Goal: Download file/media

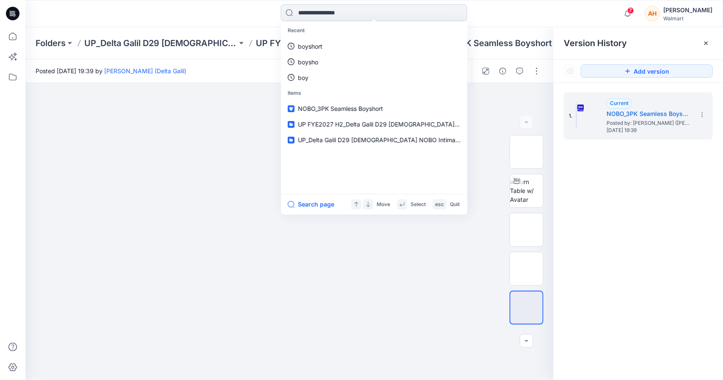
click at [320, 19] on input at bounding box center [374, 12] width 186 height 17
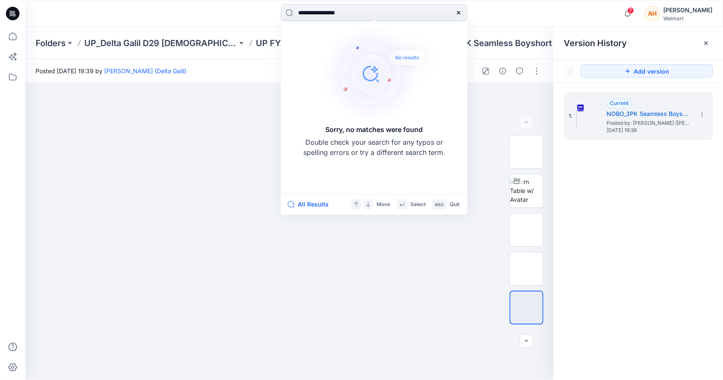
type input "**********"
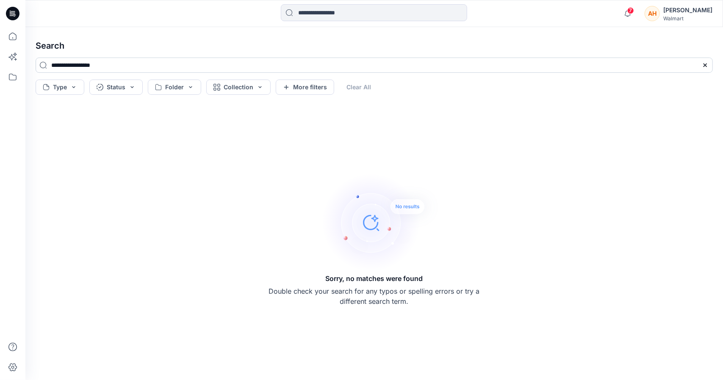
drag, startPoint x: 79, startPoint y: 66, endPoint x: 38, endPoint y: 67, distance: 40.6
drag, startPoint x: 38, startPoint y: 67, endPoint x: 86, endPoint y: 62, distance: 47.6
click at [86, 62] on input "**********" at bounding box center [374, 65] width 677 height 15
type input "*********"
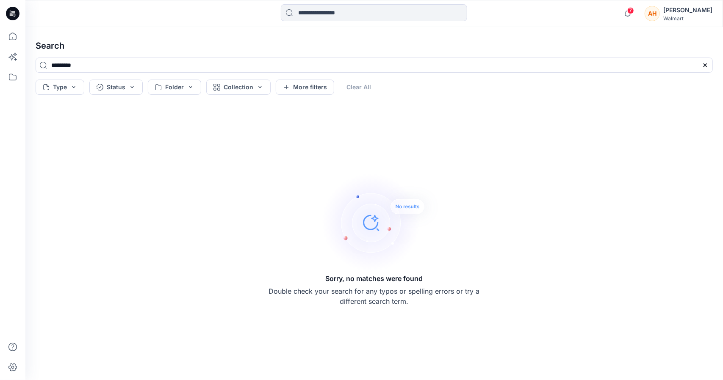
click at [268, 20] on div at bounding box center [374, 13] width 348 height 19
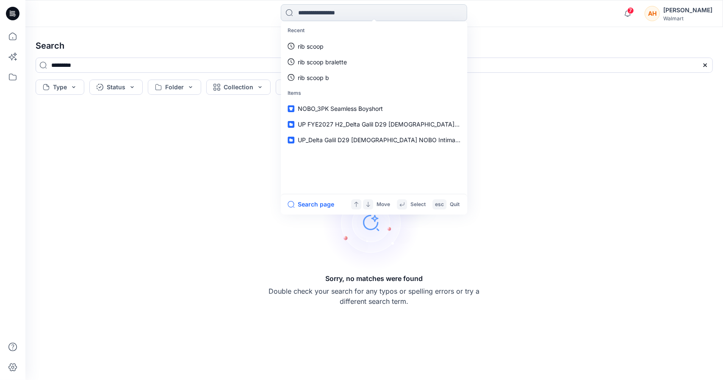
click at [297, 19] on input at bounding box center [374, 12] width 186 height 17
click at [307, 42] on p "rib scoop" at bounding box center [311, 46] width 26 height 9
click at [319, 12] on input at bounding box center [374, 12] width 186 height 17
type input "*********"
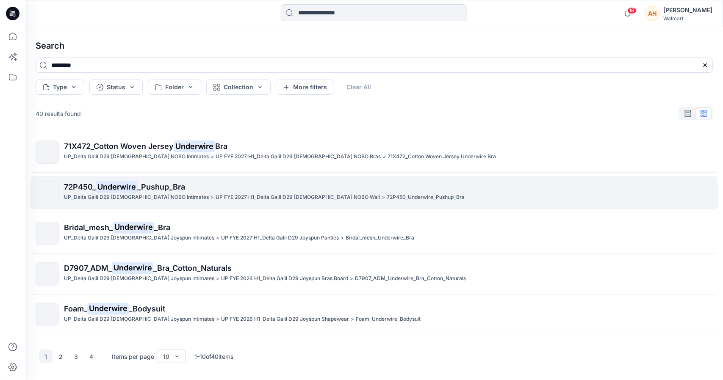
click at [182, 182] on span "_Pushup_Bra" at bounding box center [161, 186] width 48 height 9
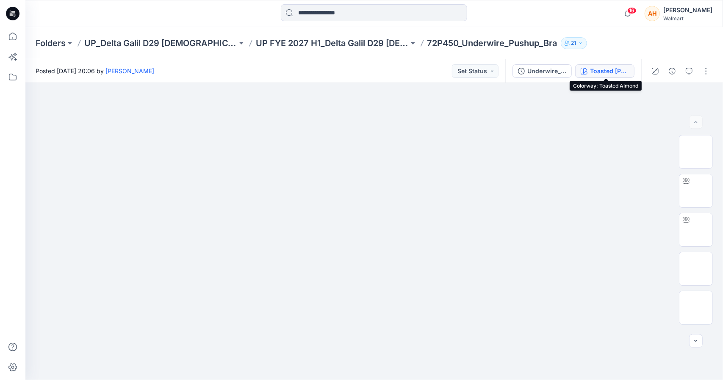
click at [603, 72] on div "Toasted [PERSON_NAME]" at bounding box center [609, 70] width 39 height 9
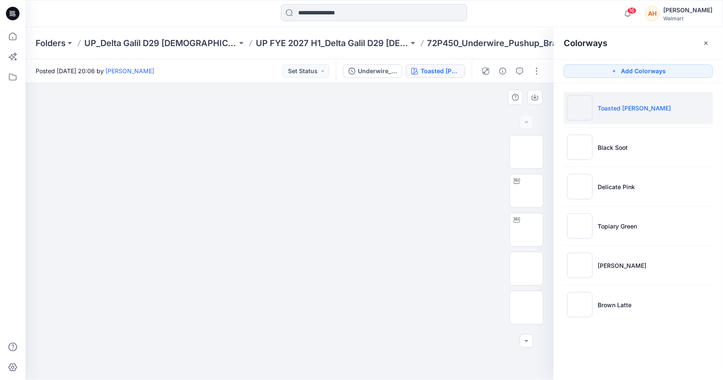
click at [477, 105] on img at bounding box center [289, 105] width 423 height 0
click at [477, 39] on p "72P450_Underwire_Pushup_Bra" at bounding box center [492, 43] width 130 height 12
click at [359, 77] on button "Underwire_Pushup_Bra" at bounding box center [372, 71] width 59 height 14
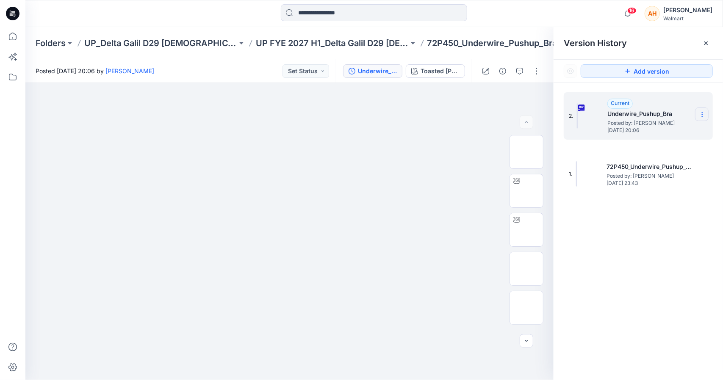
click at [699, 113] on icon at bounding box center [702, 114] width 7 height 7
click at [682, 136] on span "Download Source BW File" at bounding box center [659, 131] width 71 height 10
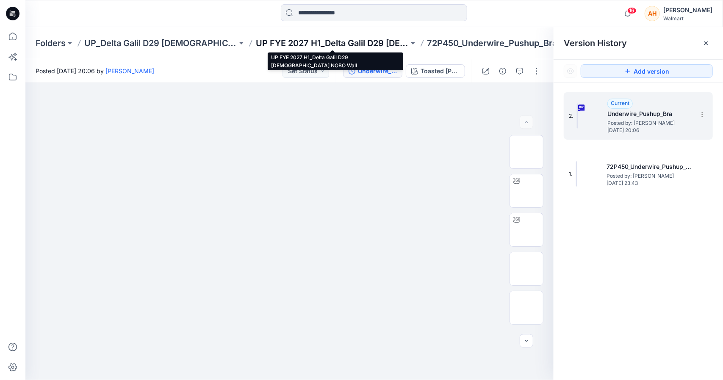
click at [300, 44] on p "UP FYE 2027 H1_Delta Galil D29 [DEMOGRAPHIC_DATA] NOBO Wall" at bounding box center [332, 43] width 153 height 12
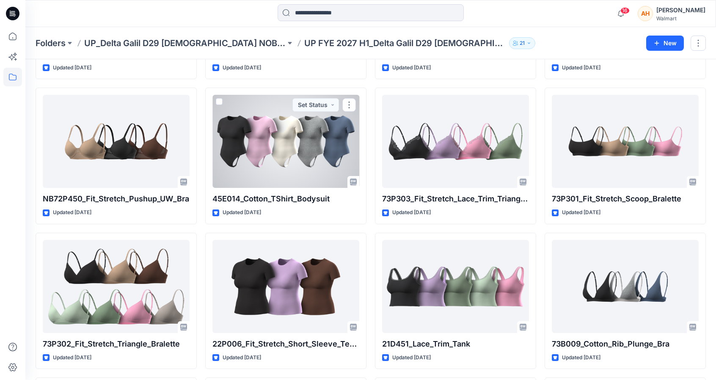
scroll to position [878, 0]
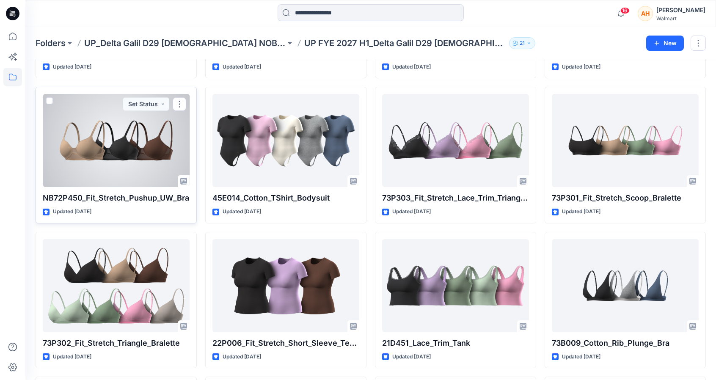
click at [161, 130] on div at bounding box center [116, 140] width 147 height 93
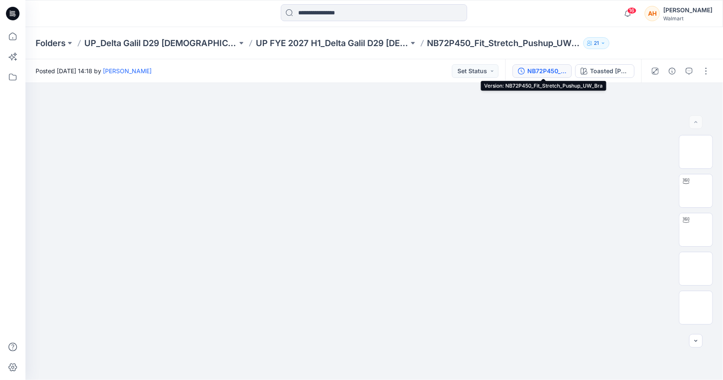
click at [561, 68] on div "NB72P450_Fit_Stretch_Pushup_UW_Bra" at bounding box center [546, 70] width 39 height 9
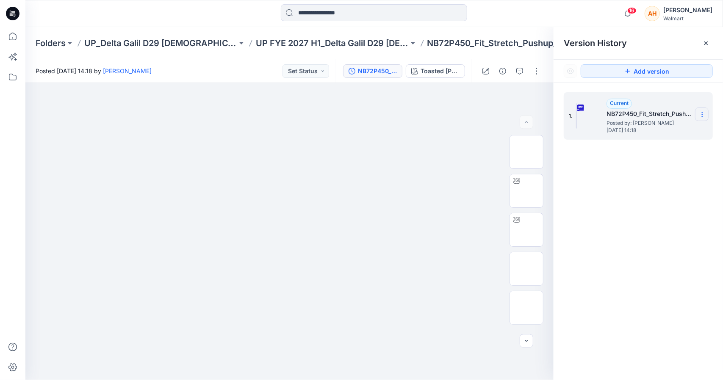
click at [705, 112] on section at bounding box center [702, 115] width 14 height 14
click at [690, 127] on span "Download Source BW File" at bounding box center [659, 131] width 71 height 10
